Goal: Task Accomplishment & Management: Use online tool/utility

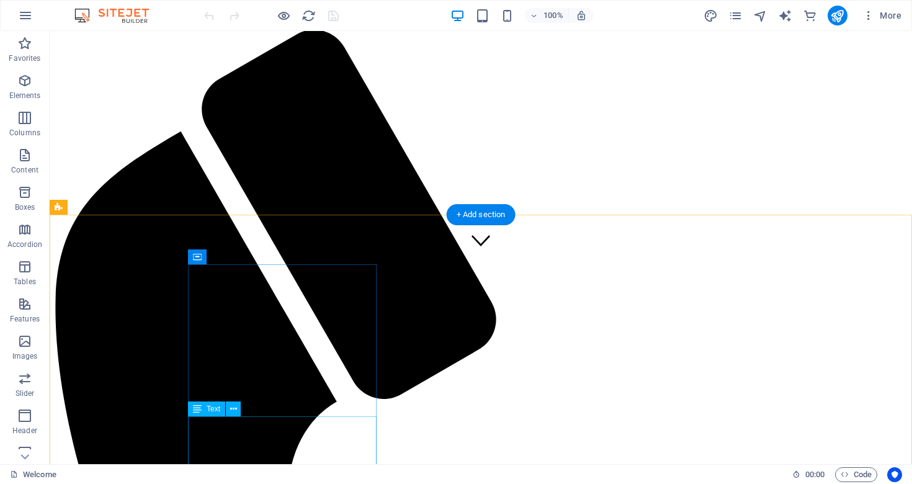
scroll to position [206, 0]
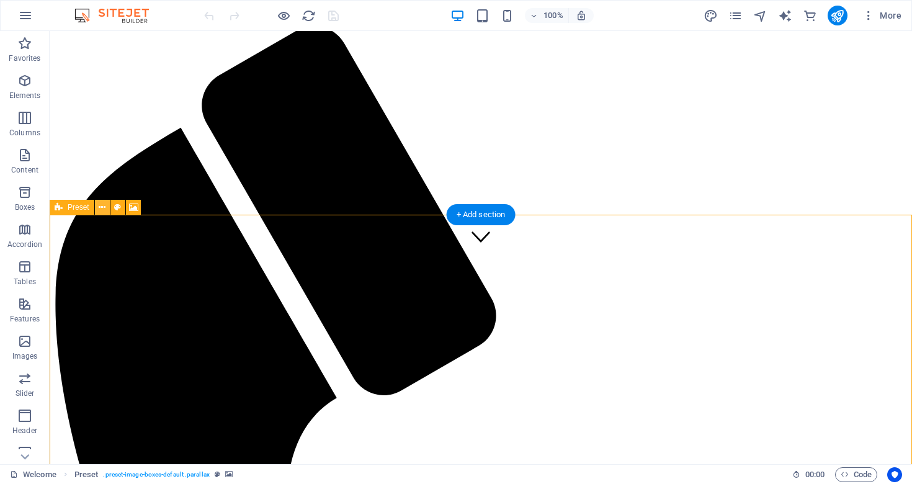
click at [104, 208] on icon at bounding box center [102, 207] width 7 height 13
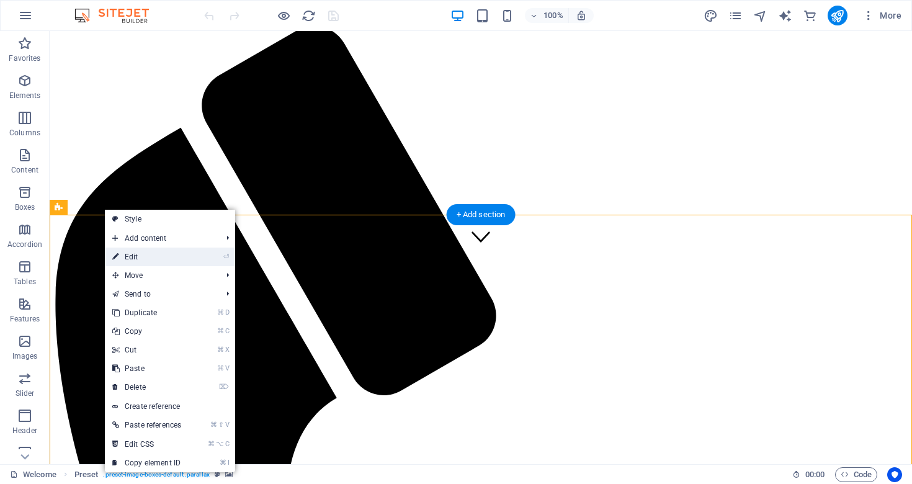
click at [127, 254] on link "⏎ Edit" at bounding box center [147, 256] width 84 height 19
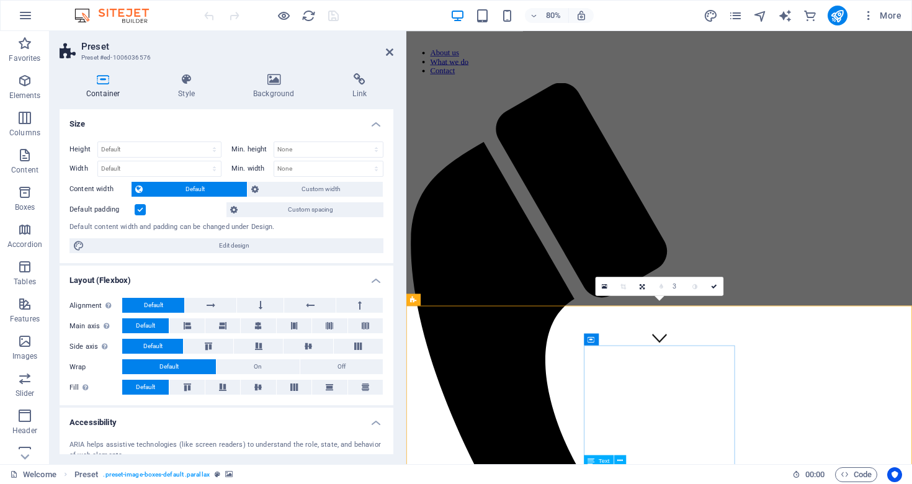
scroll to position [131, 0]
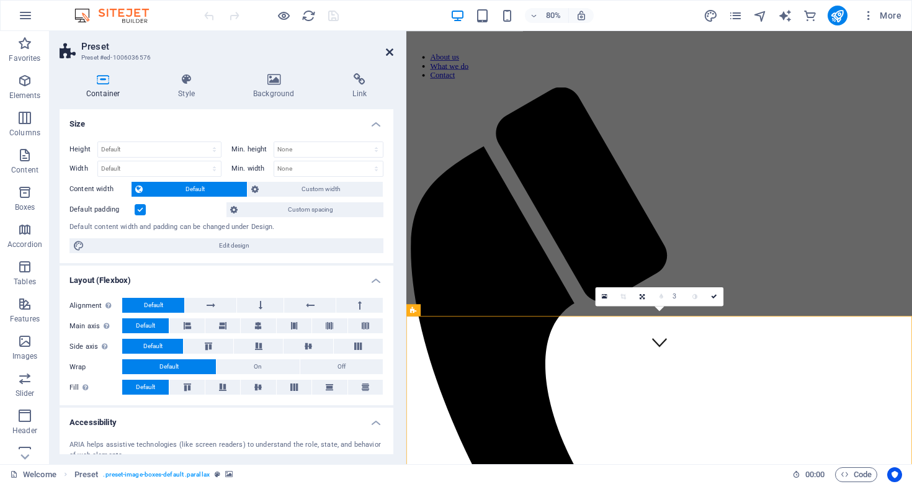
click at [391, 51] on icon at bounding box center [389, 52] width 7 height 10
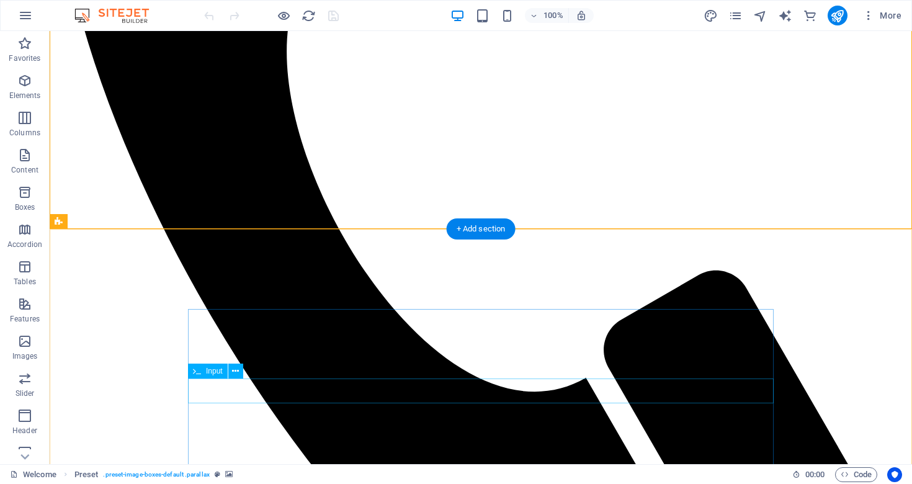
scroll to position [665, 0]
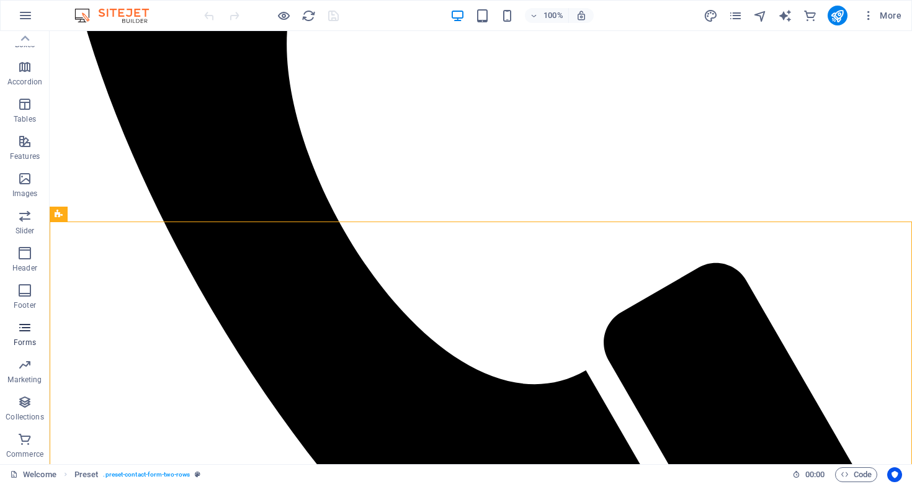
scroll to position [163, 0]
click at [35, 440] on span "Commerce" at bounding box center [25, 447] width 50 height 30
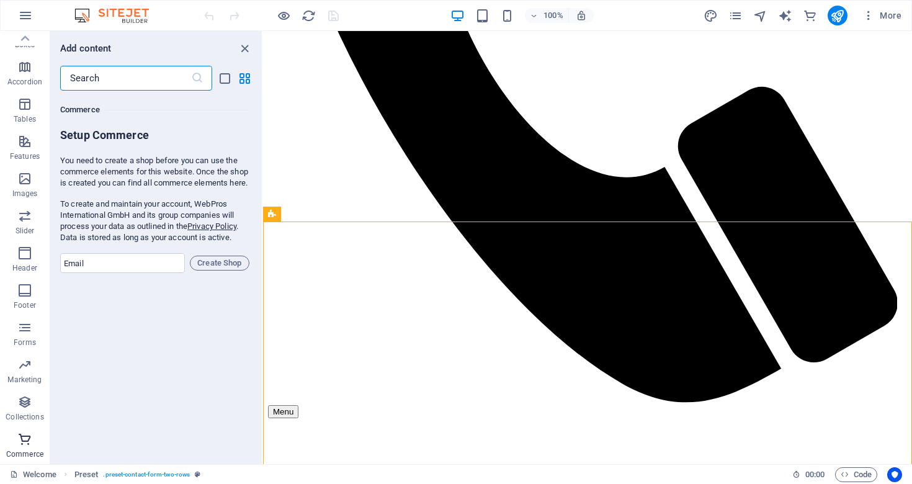
scroll to position [11953, 0]
click at [35, 417] on p "Collections" at bounding box center [25, 417] width 38 height 10
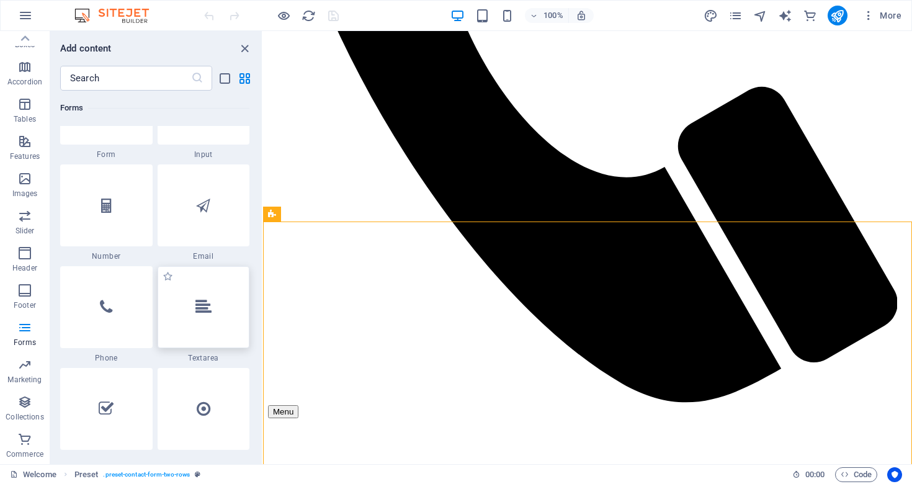
scroll to position [9423, 0]
click at [118, 297] on div at bounding box center [106, 308] width 92 height 82
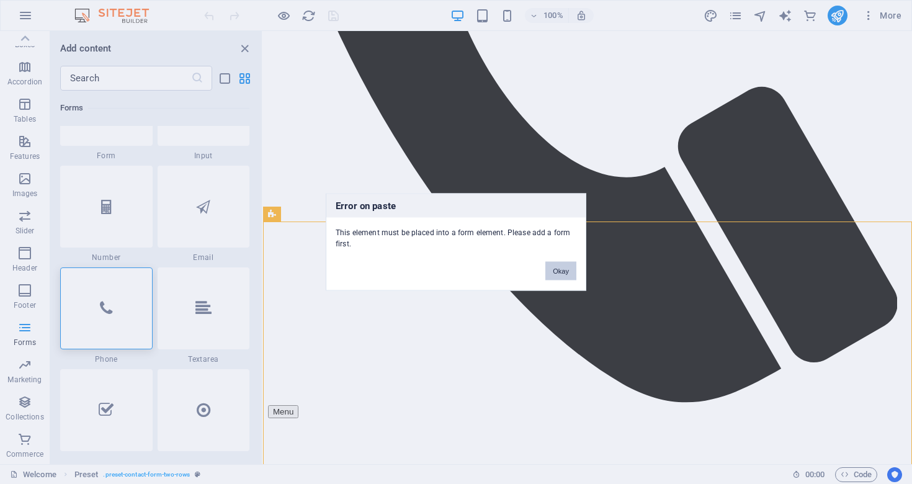
click at [561, 274] on button "Okay" at bounding box center [560, 271] width 31 height 19
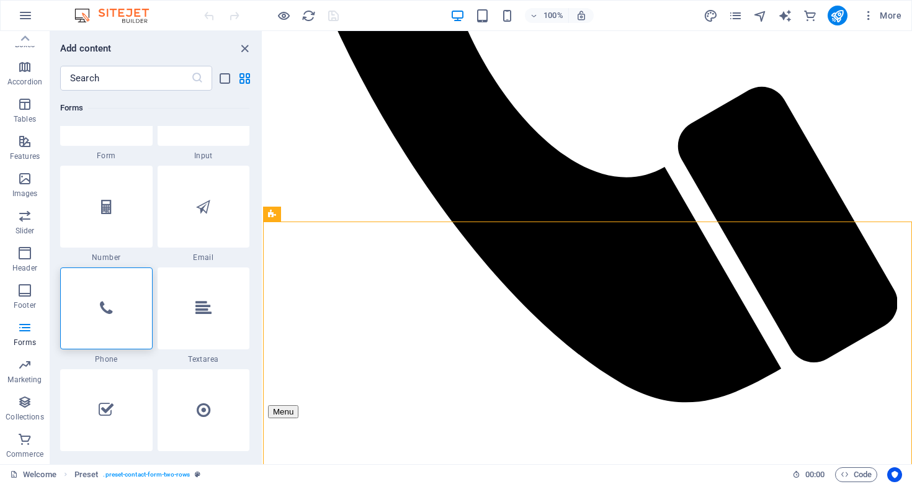
click at [102, 154] on span "Form" at bounding box center [106, 156] width 92 height 10
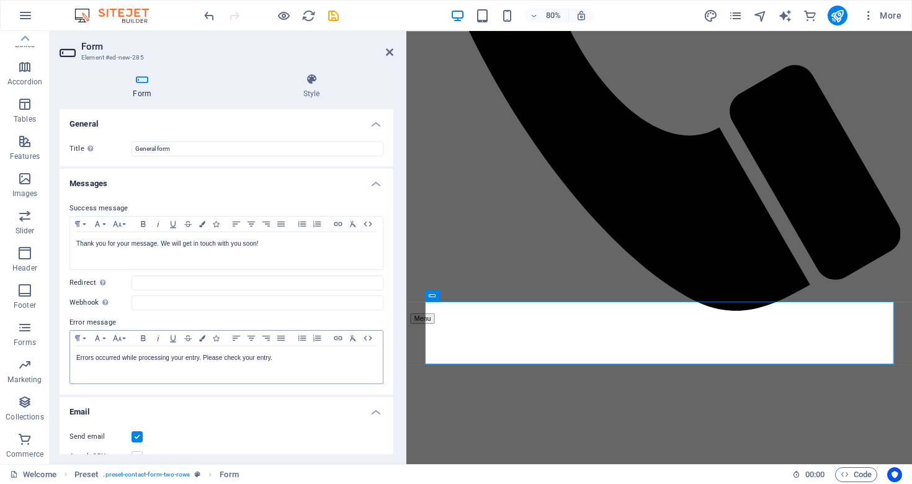
scroll to position [0, 0]
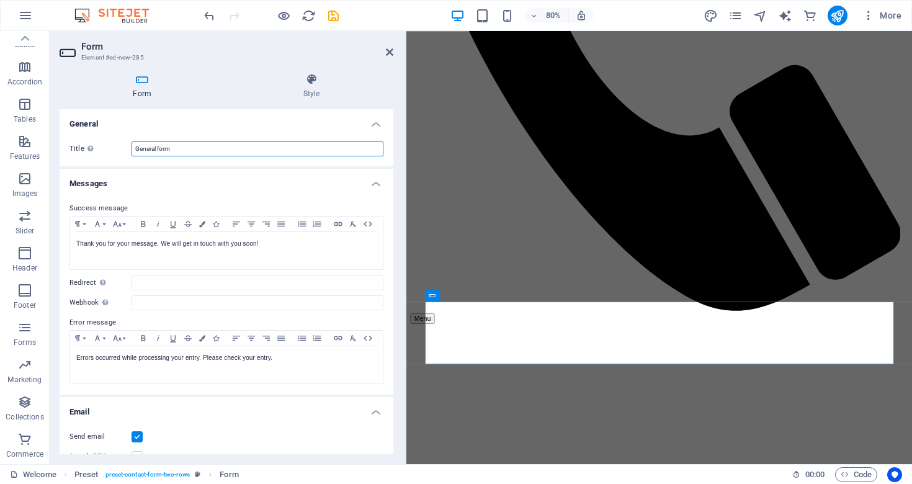
click at [362, 149] on input "General form" at bounding box center [257, 148] width 252 height 15
drag, startPoint x: 192, startPoint y: 151, endPoint x: 129, endPoint y: 151, distance: 62.6
click at [129, 151] on div "Title Define a name for the form. General form" at bounding box center [226, 148] width 314 height 15
type input "CONTACT US"
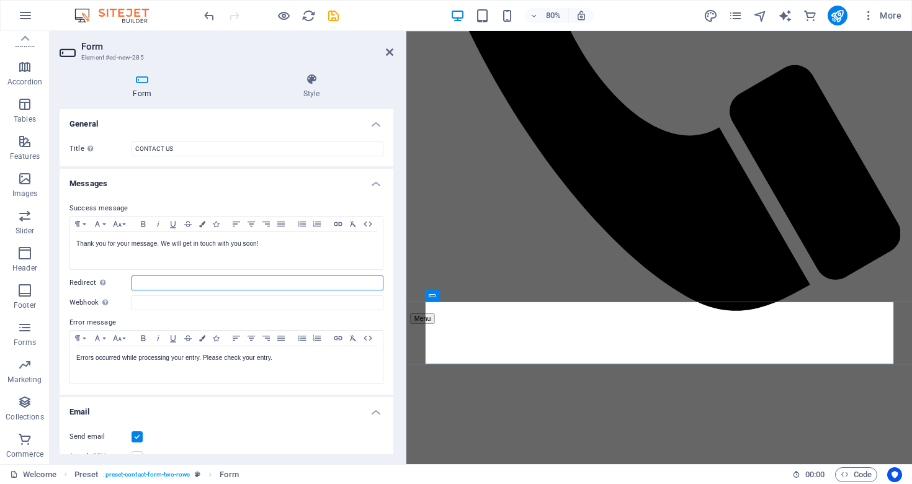
click at [140, 283] on input "Redirect Define a redirect target upon successful form submission; for example,…" at bounding box center [257, 282] width 252 height 15
type input "I"
type input "[EMAIL_ADDRESS][DOMAIN_NAME]"
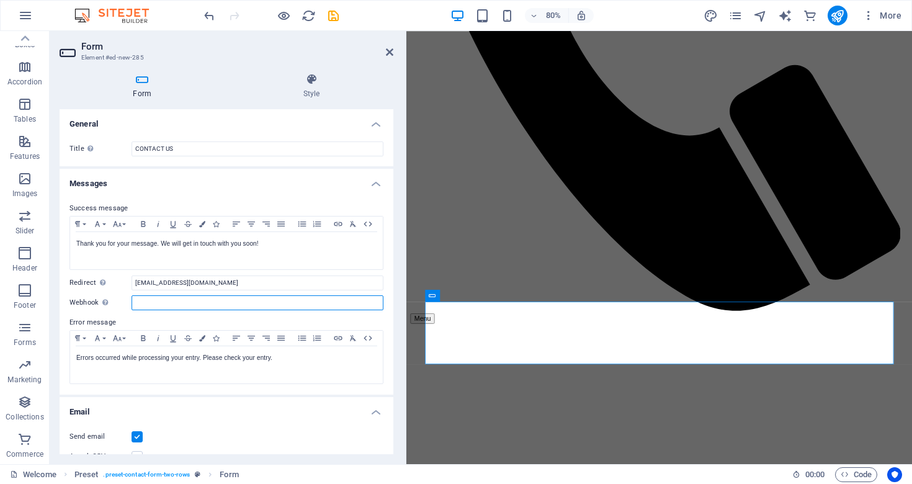
click at [158, 303] on input "Webhook A webhook is a push notification from this form to another server. Ever…" at bounding box center [257, 302] width 252 height 15
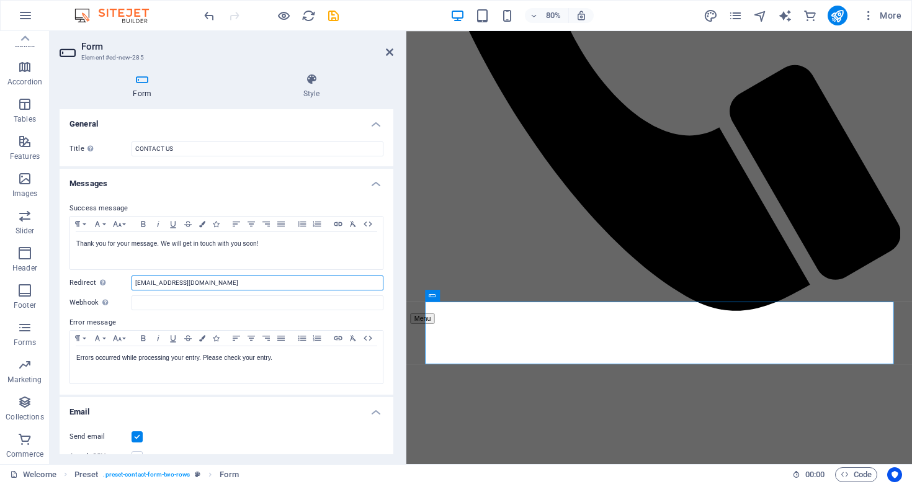
click at [171, 286] on input "[EMAIL_ADDRESS][DOMAIN_NAME]" at bounding box center [257, 282] width 252 height 15
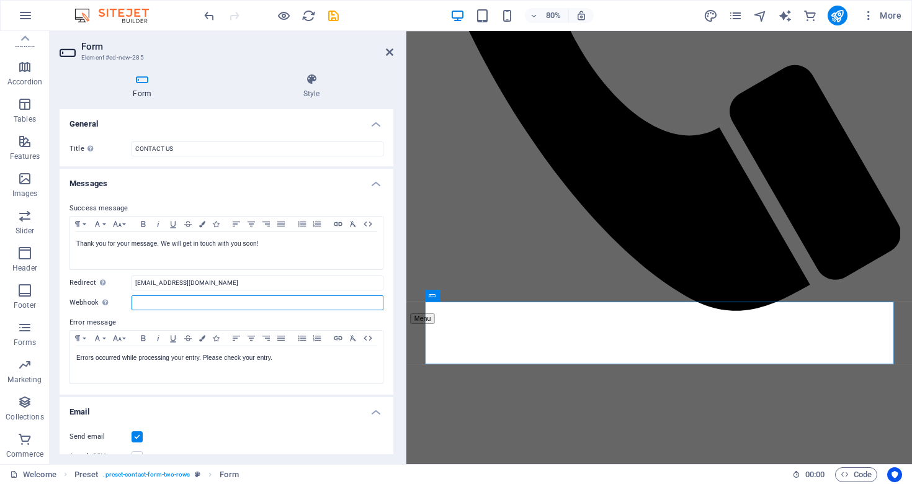
click at [158, 308] on input "Webhook A webhook is a push notification from this form to another server. Ever…" at bounding box center [257, 302] width 252 height 15
click at [390, 51] on icon at bounding box center [389, 52] width 7 height 10
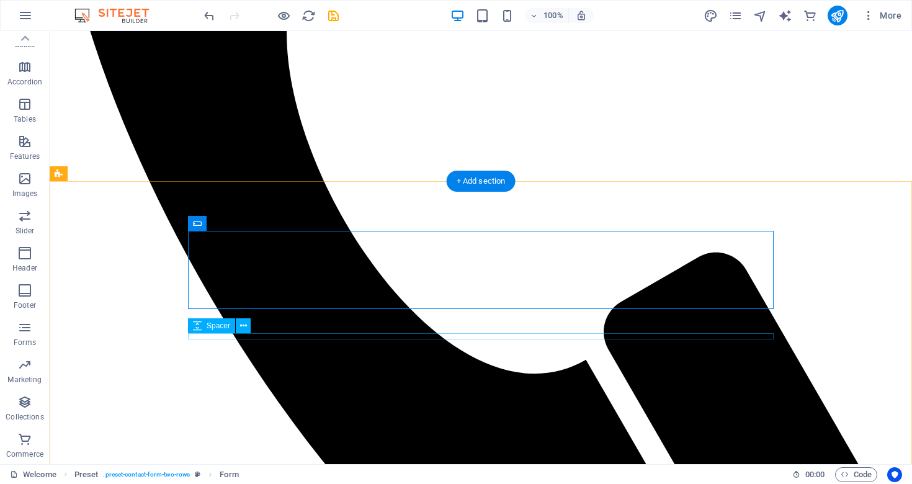
scroll to position [674, 0]
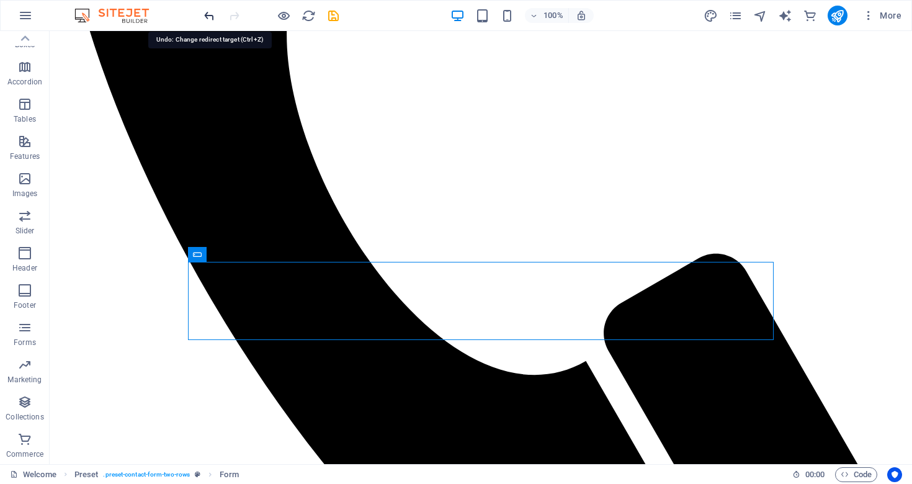
click at [210, 17] on icon "undo" at bounding box center [209, 16] width 14 height 14
click at [210, 19] on icon "undo" at bounding box center [209, 16] width 14 height 14
click at [208, 19] on icon "undo" at bounding box center [209, 16] width 14 height 14
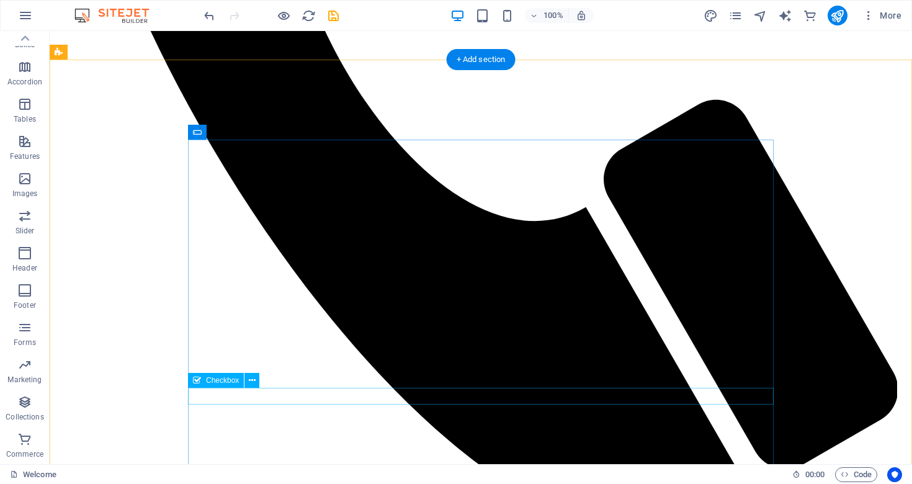
scroll to position [827, 0]
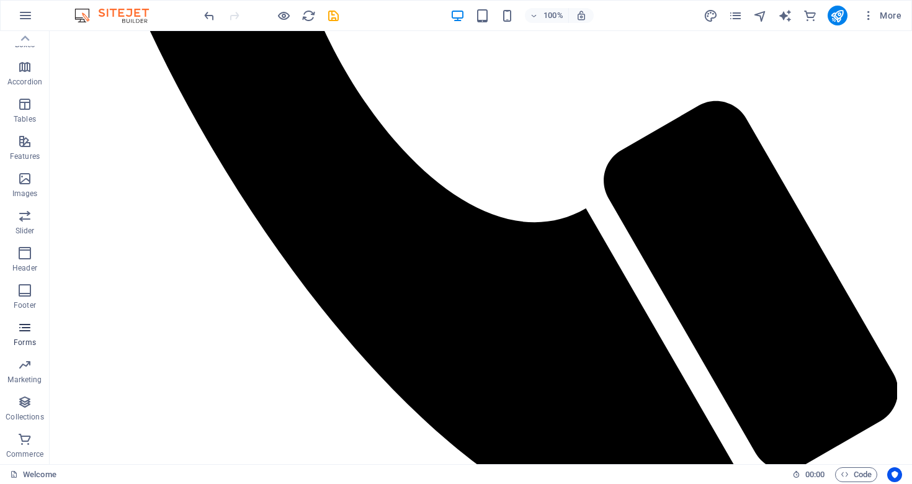
click at [29, 332] on icon "button" at bounding box center [24, 327] width 15 height 15
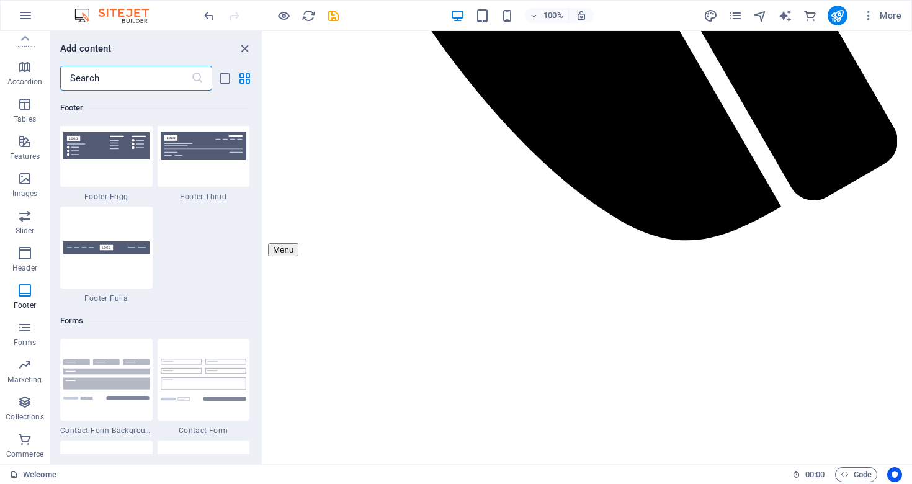
scroll to position [8983, 0]
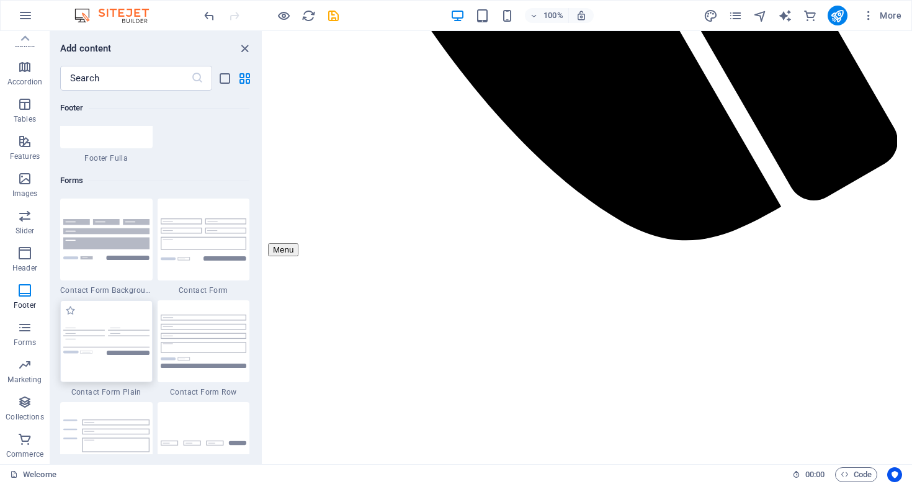
click at [105, 318] on div at bounding box center [106, 341] width 92 height 82
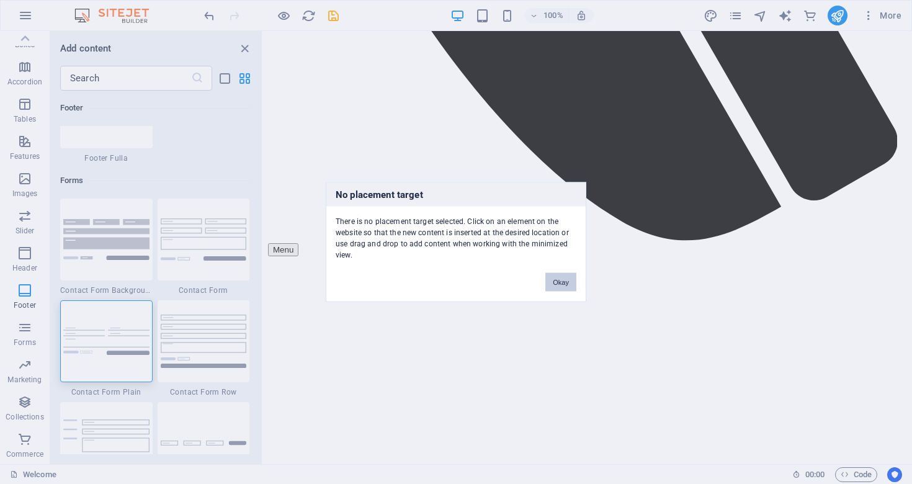
click at [573, 281] on button "Okay" at bounding box center [560, 282] width 31 height 19
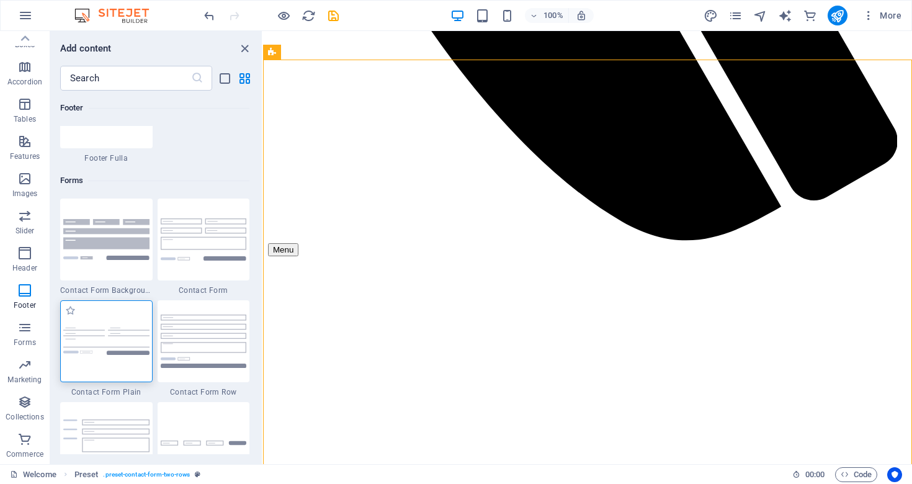
click at [112, 342] on img at bounding box center [106, 341] width 86 height 27
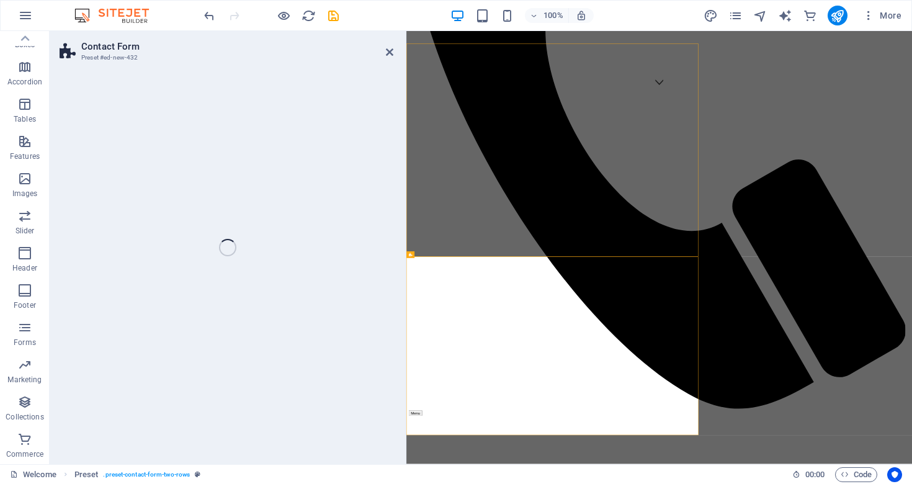
select select "rem"
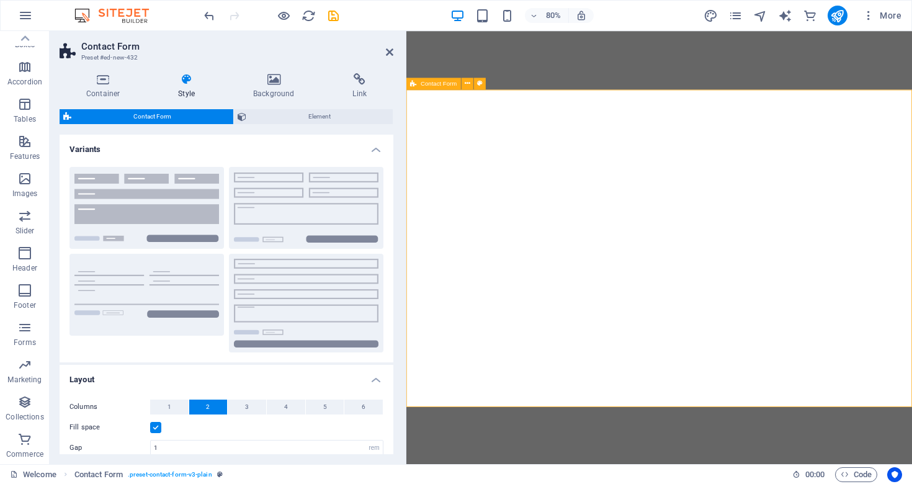
scroll to position [0, 0]
click at [356, 89] on h4 "Link" at bounding box center [360, 86] width 68 height 26
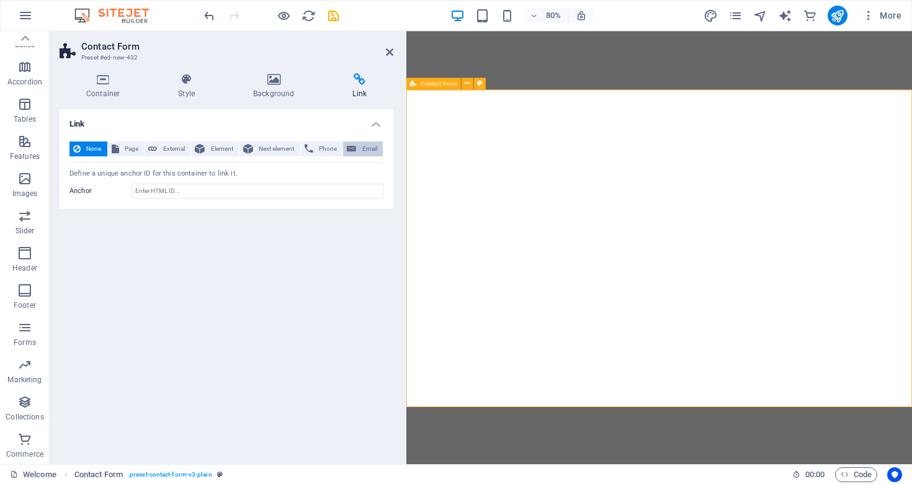
click at [362, 146] on span "Email" at bounding box center [369, 148] width 19 height 15
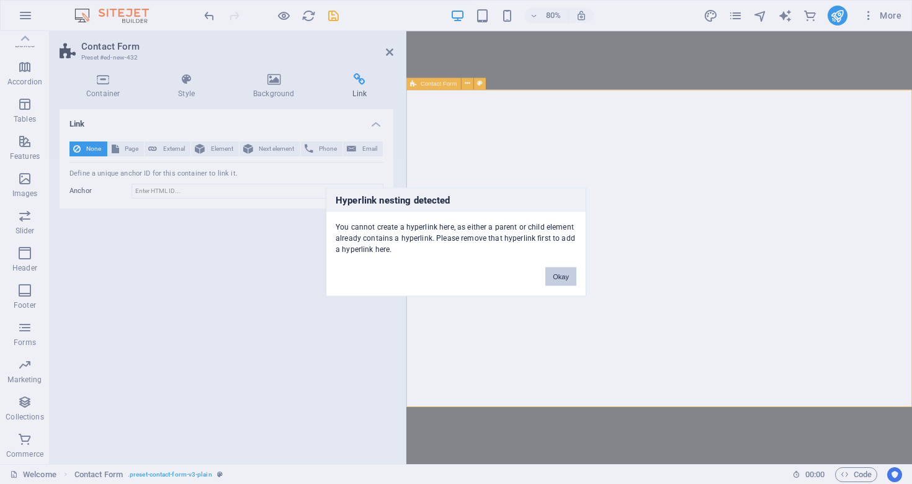
click at [561, 277] on button "Okay" at bounding box center [560, 276] width 31 height 19
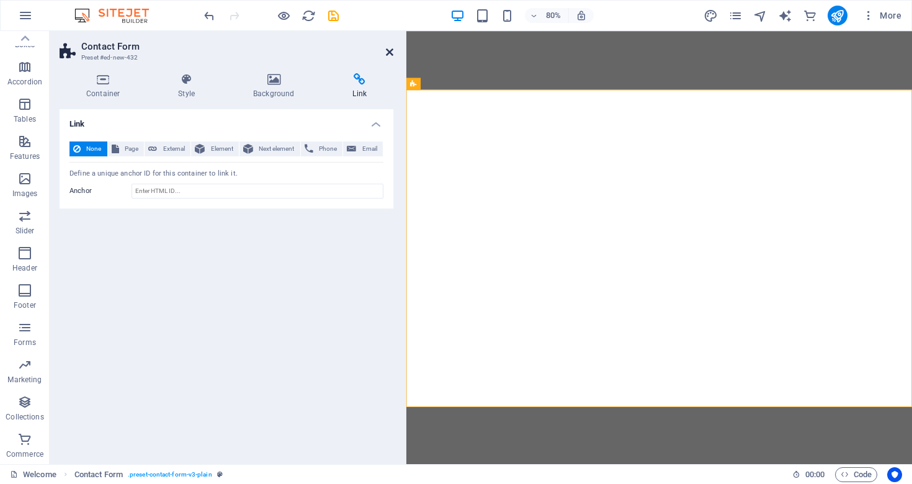
click at [391, 53] on icon at bounding box center [389, 52] width 7 height 10
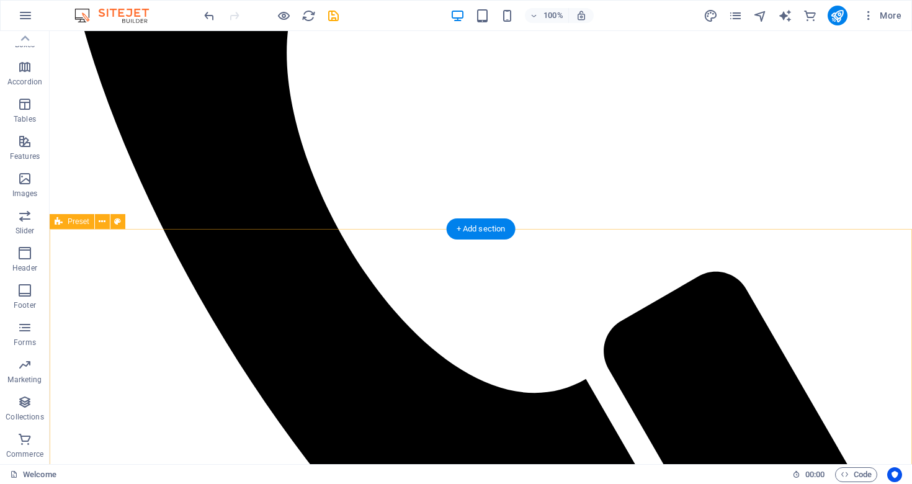
scroll to position [657, 0]
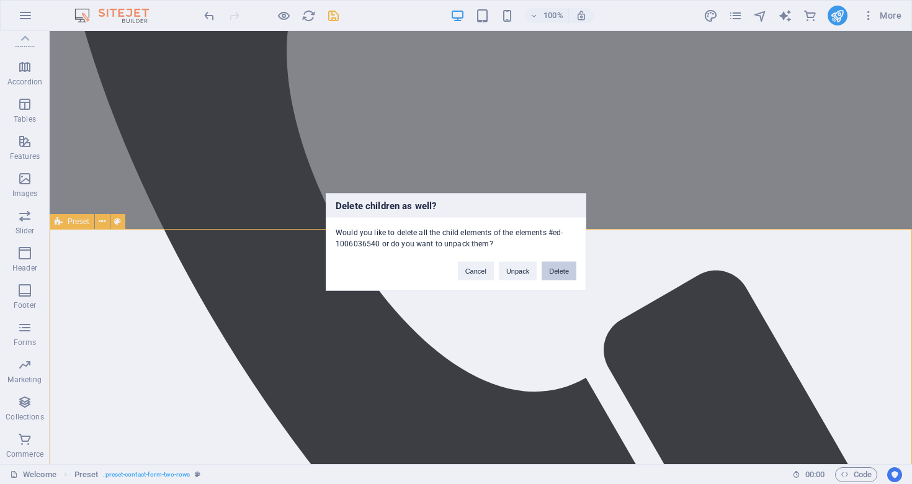
click at [566, 270] on button "Delete" at bounding box center [558, 271] width 35 height 19
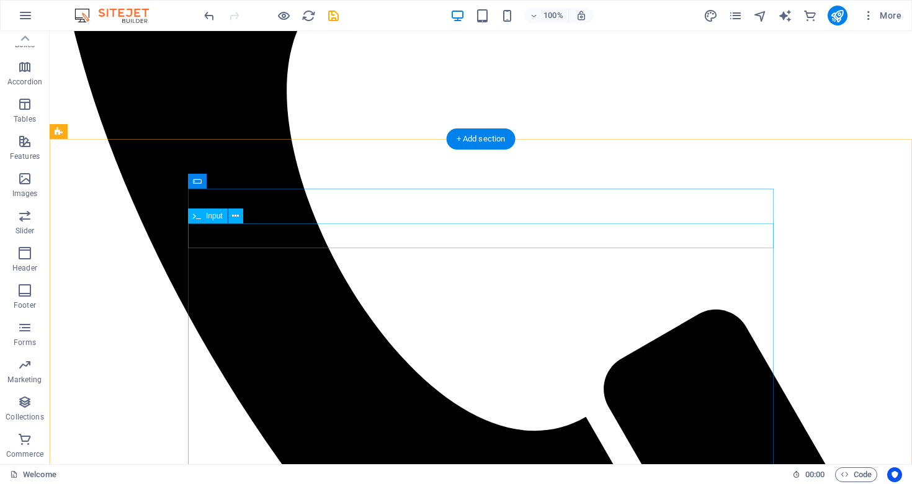
scroll to position [573, 0]
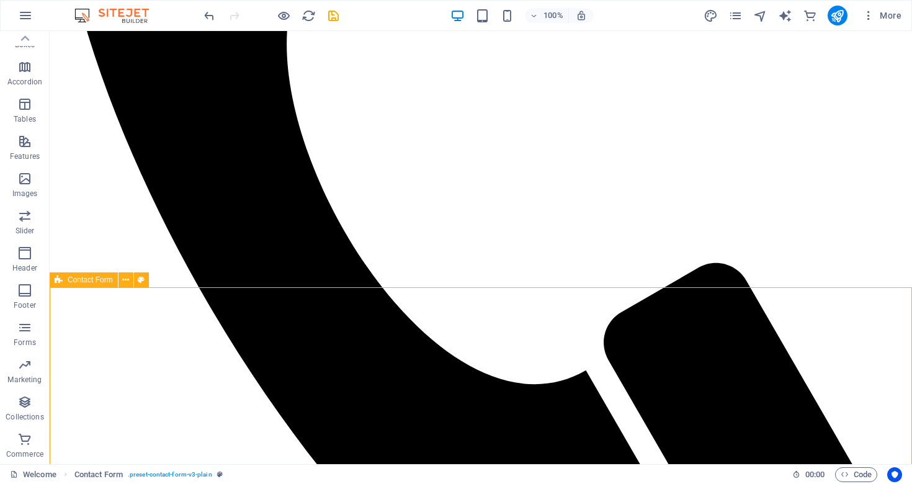
scroll to position [590, 0]
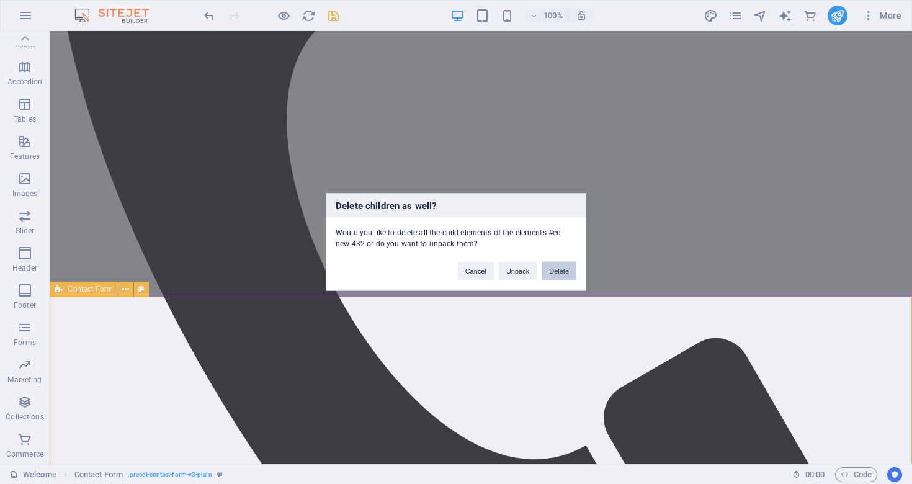
click at [554, 272] on button "Delete" at bounding box center [558, 271] width 35 height 19
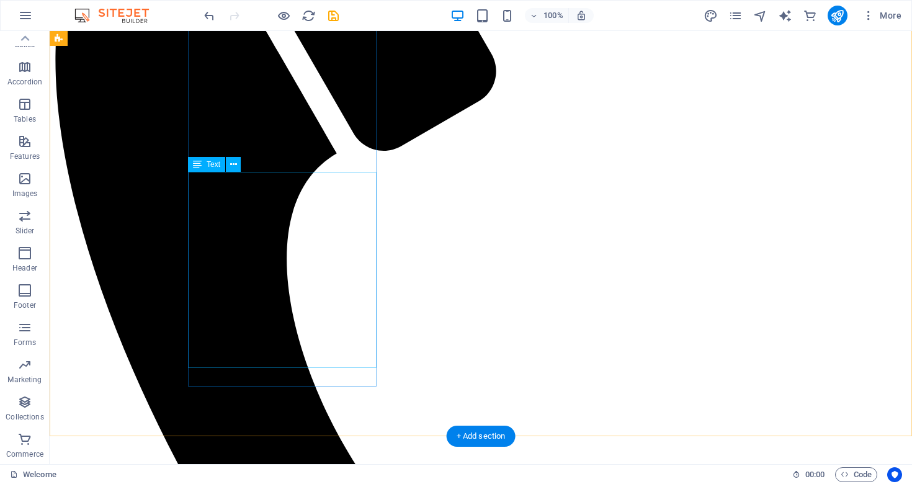
scroll to position [460, 0]
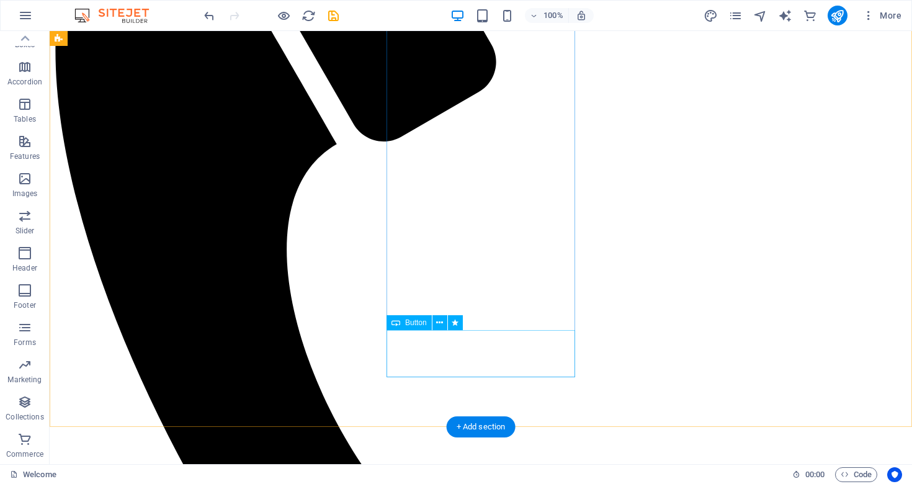
click at [441, 324] on icon at bounding box center [439, 322] width 7 height 13
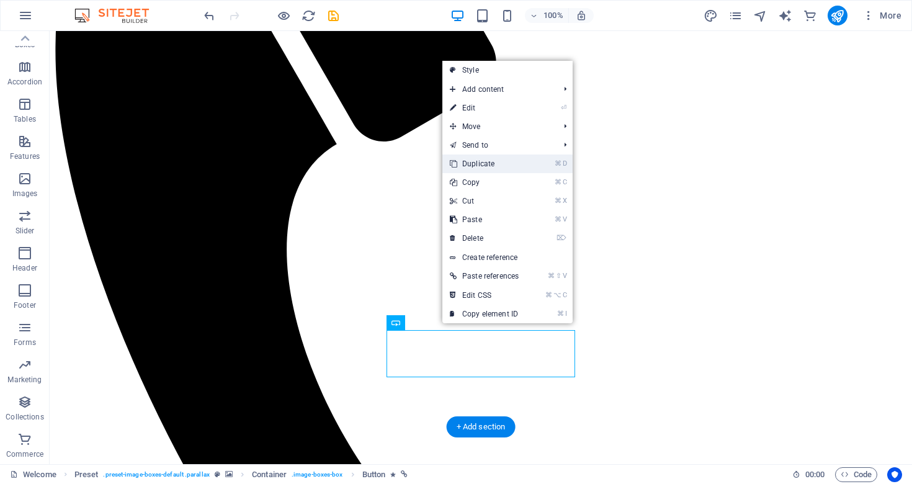
click at [499, 161] on link "⌘ D Duplicate" at bounding box center [484, 163] width 84 height 19
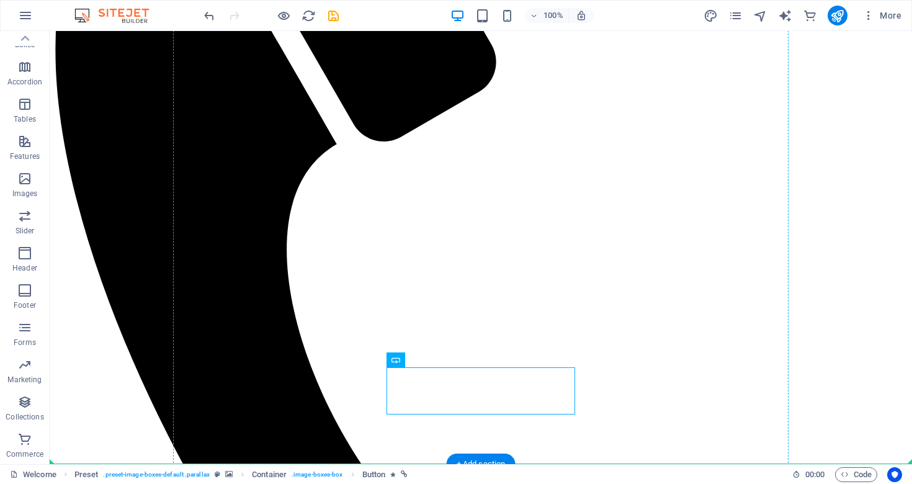
drag, startPoint x: 419, startPoint y: 398, endPoint x: 310, endPoint y: 381, distance: 110.5
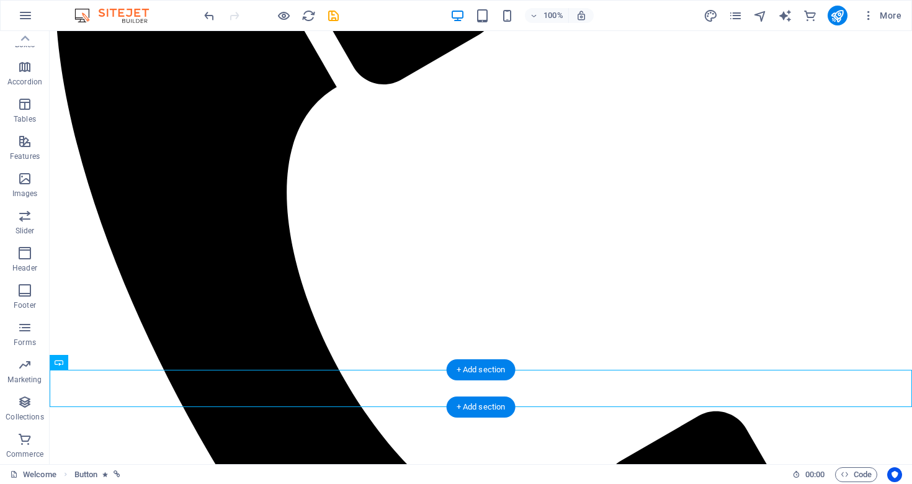
scroll to position [518, 0]
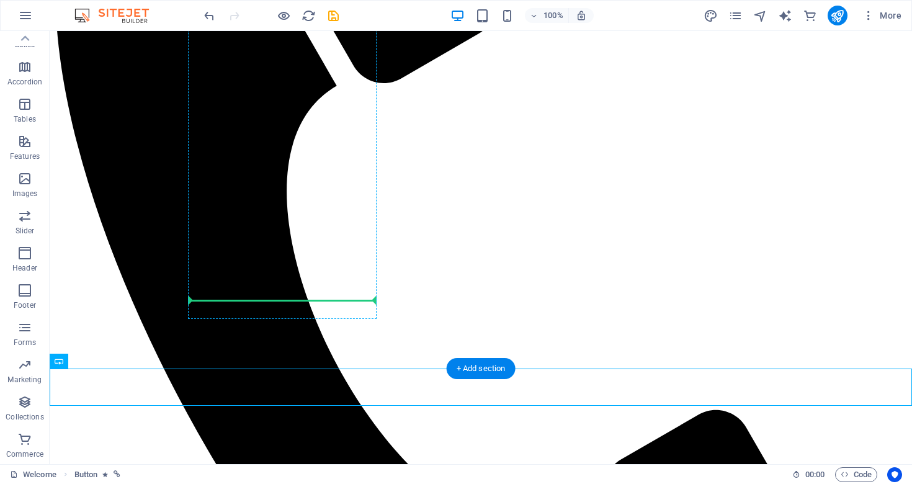
drag, startPoint x: 439, startPoint y: 454, endPoint x: 289, endPoint y: 295, distance: 218.5
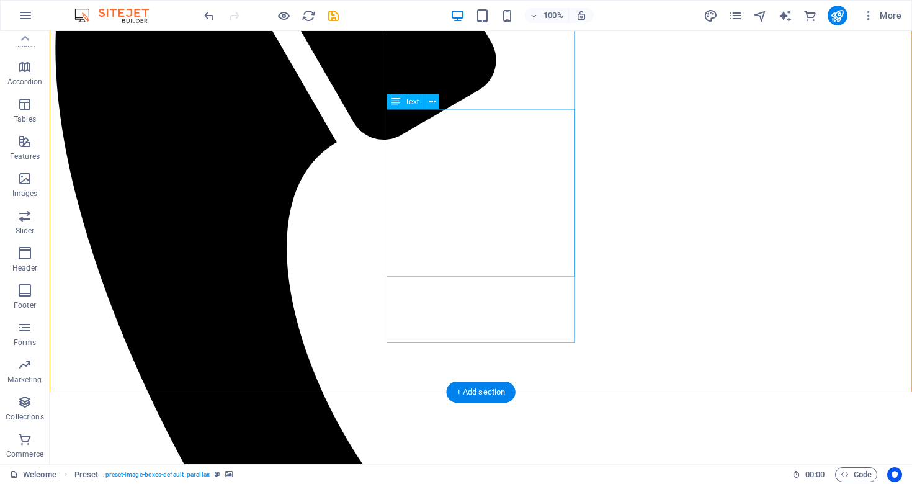
scroll to position [515, 0]
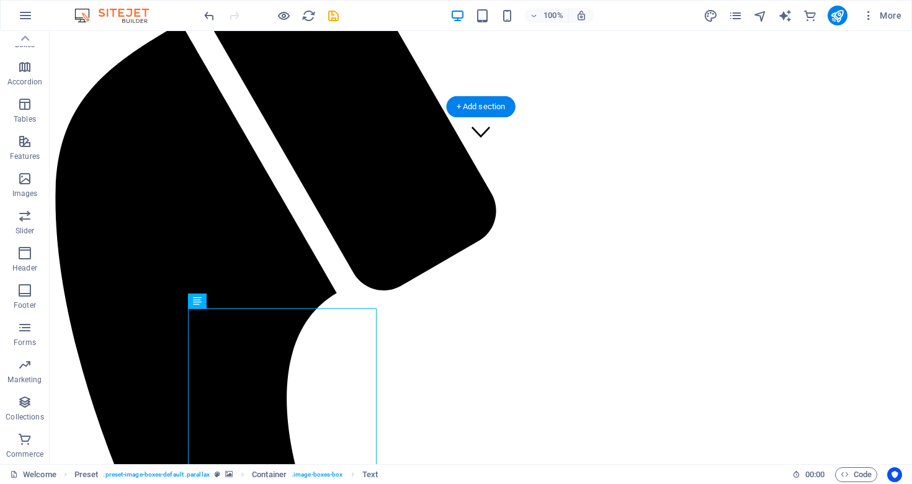
scroll to position [314, 0]
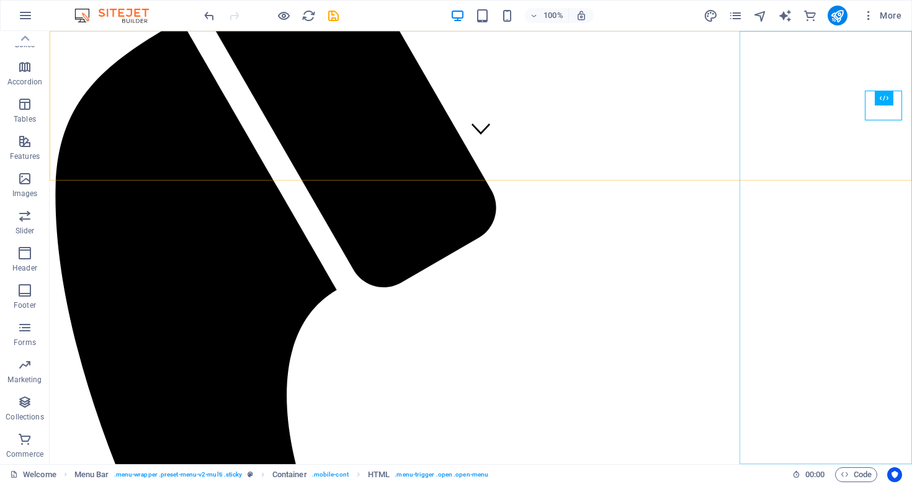
select select "2"
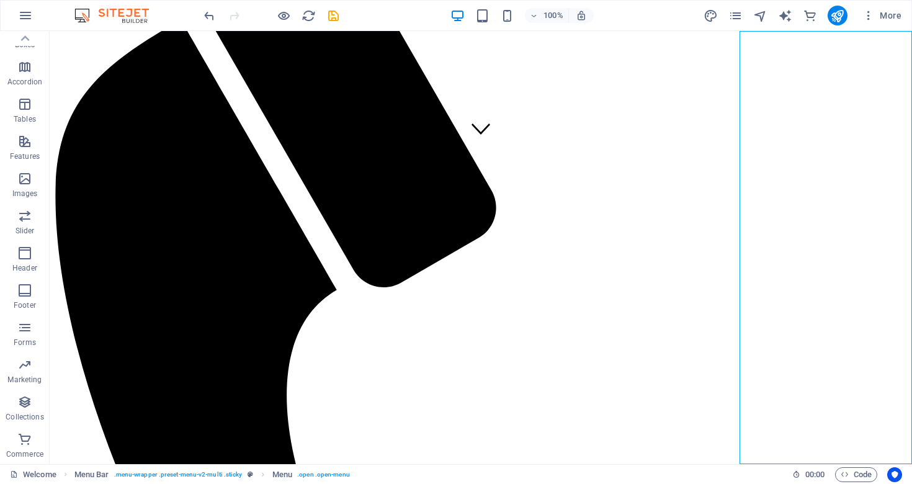
select select
select select "4"
select select
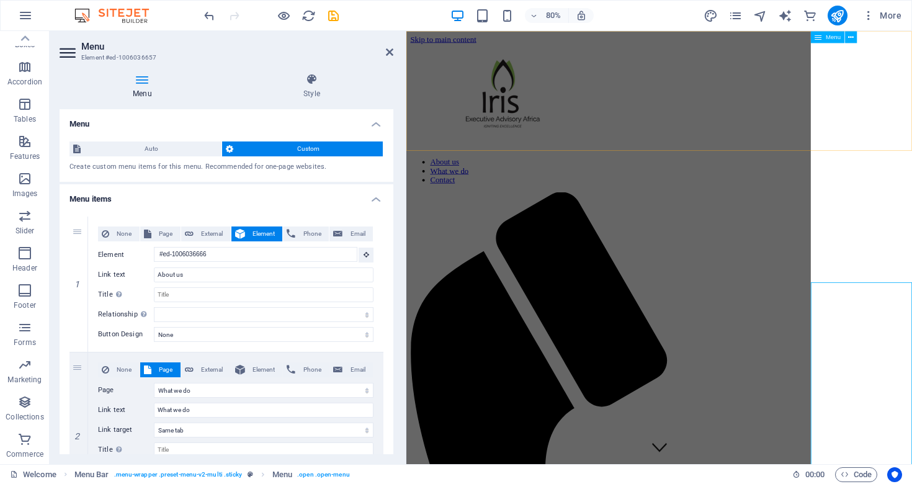
scroll to position [0, 0]
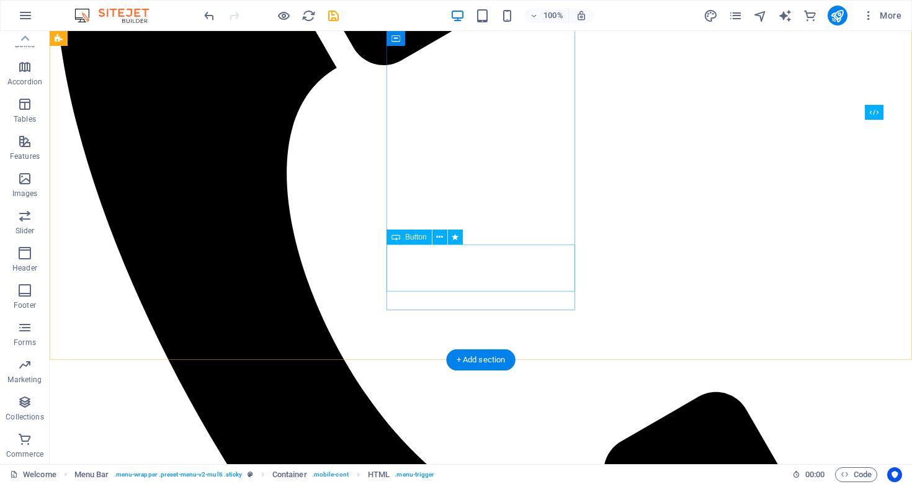
scroll to position [545, 0]
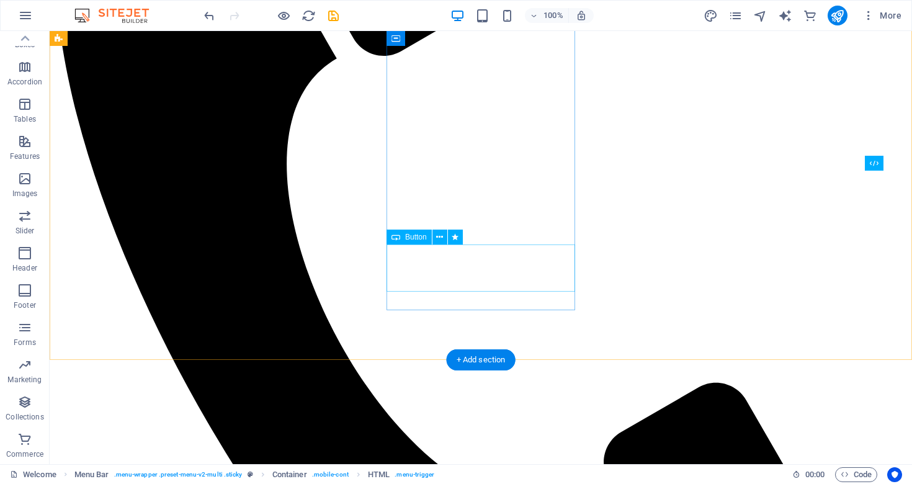
click at [444, 240] on button at bounding box center [439, 237] width 15 height 15
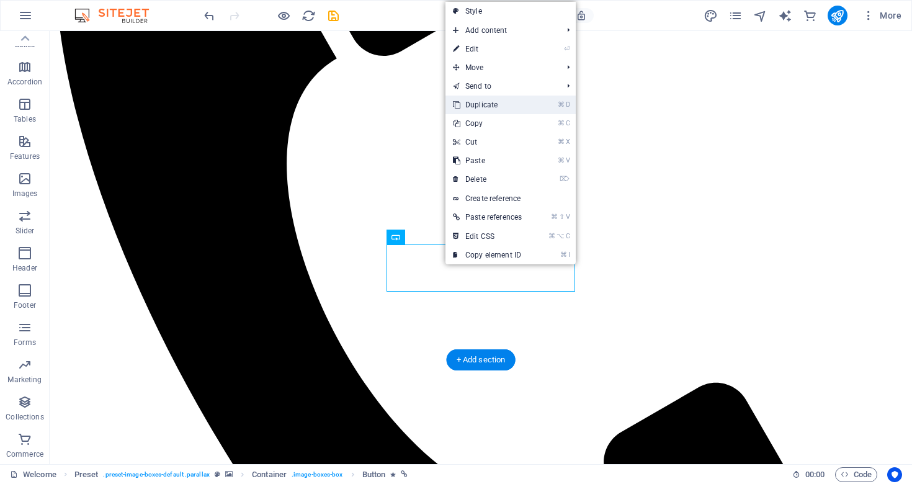
drag, startPoint x: 482, startPoint y: 104, endPoint x: 439, endPoint y: 125, distance: 47.7
click at [482, 104] on link "⌘ D Duplicate" at bounding box center [487, 105] width 84 height 19
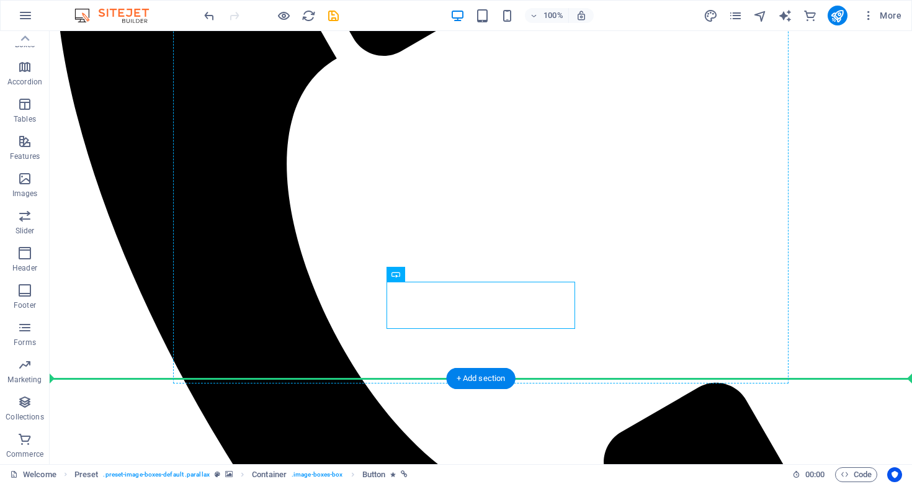
drag, startPoint x: 525, startPoint y: 306, endPoint x: 678, endPoint y: 298, distance: 152.8
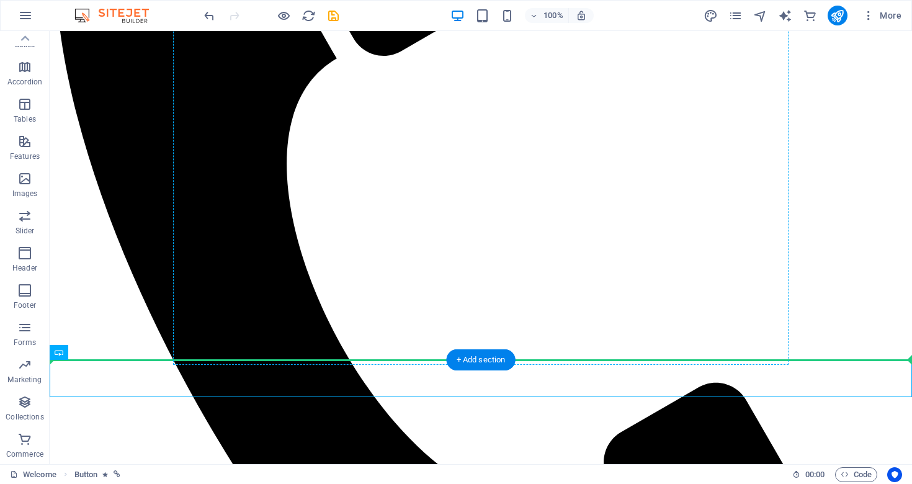
drag, startPoint x: 526, startPoint y: 373, endPoint x: 661, endPoint y: 276, distance: 165.8
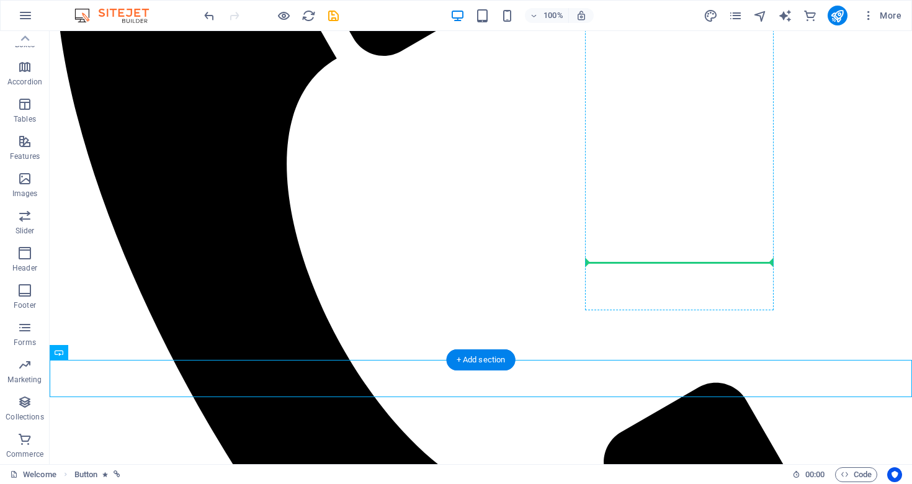
drag, startPoint x: 514, startPoint y: 371, endPoint x: 667, endPoint y: 257, distance: 190.7
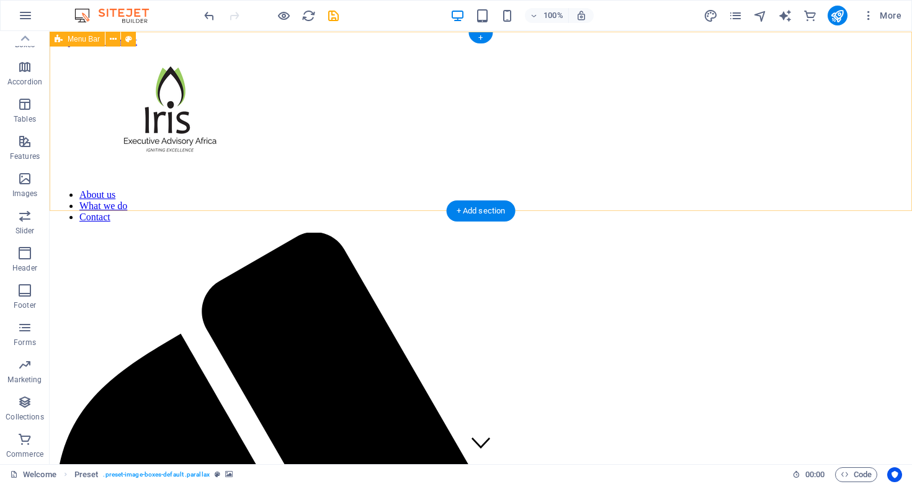
scroll to position [0, 0]
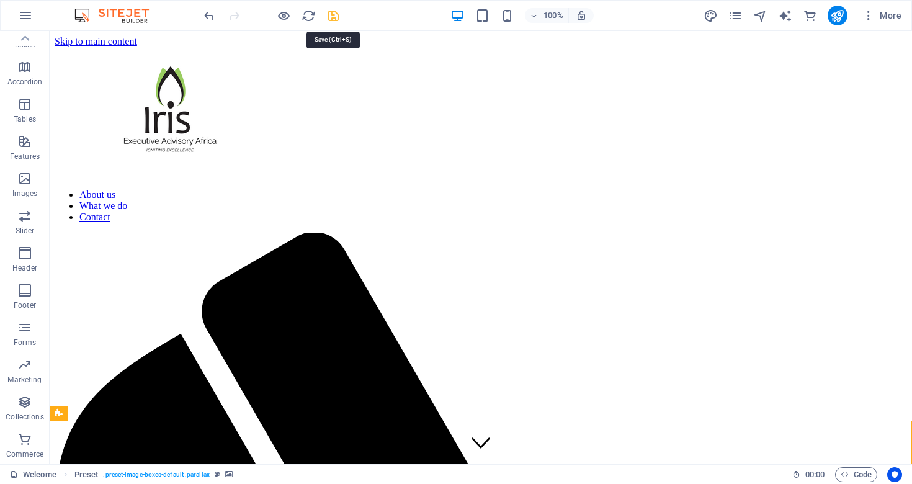
click at [336, 17] on icon "save" at bounding box center [333, 16] width 14 height 14
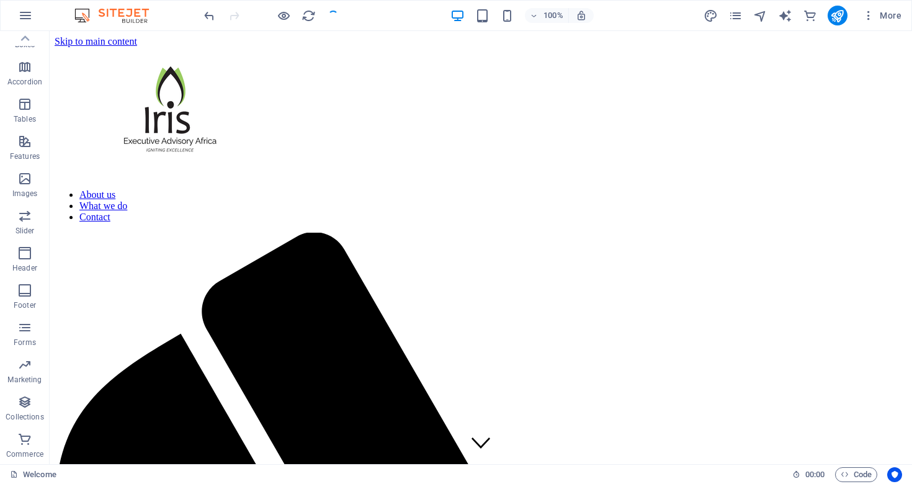
click at [293, 16] on div at bounding box center [271, 16] width 139 height 20
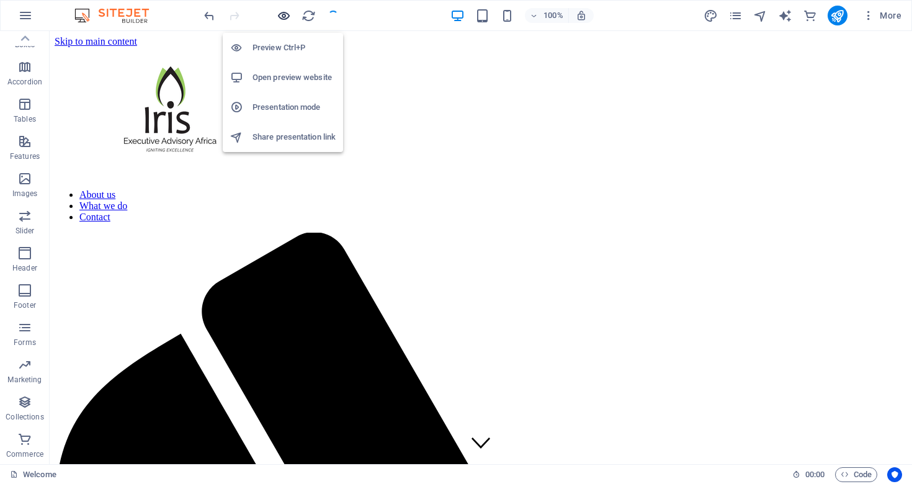
click at [288, 16] on icon "button" at bounding box center [284, 16] width 14 height 14
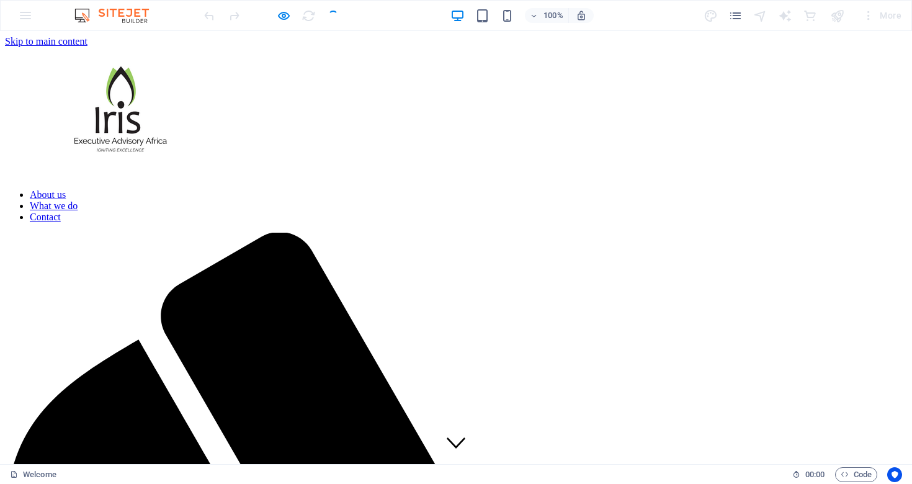
click at [396, 82] on div at bounding box center [456, 113] width 902 height 132
click at [285, 13] on icon "button" at bounding box center [284, 16] width 14 height 14
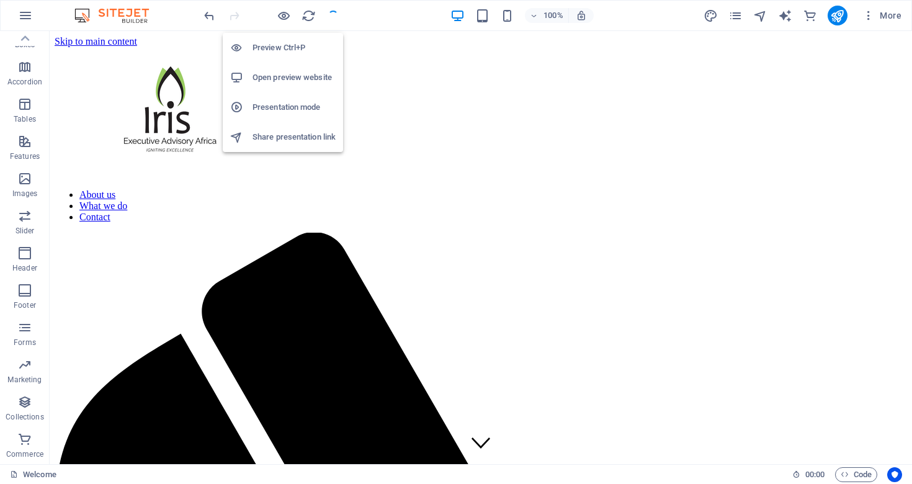
click at [289, 79] on h6 "Open preview website" at bounding box center [293, 77] width 83 height 15
